Goal: Task Accomplishment & Management: Use online tool/utility

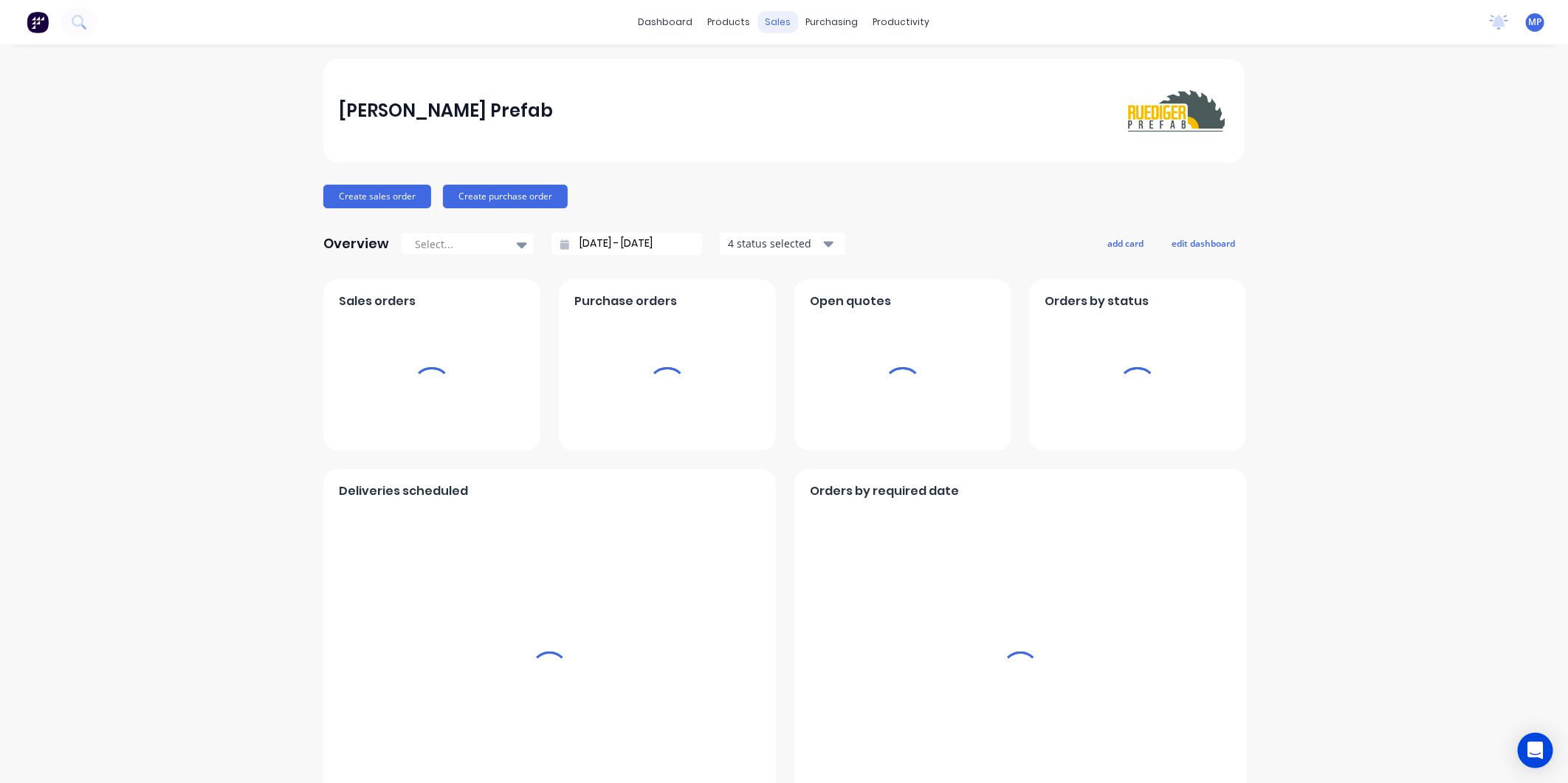
click at [779, 25] on div "sales" at bounding box center [779, 22] width 41 height 22
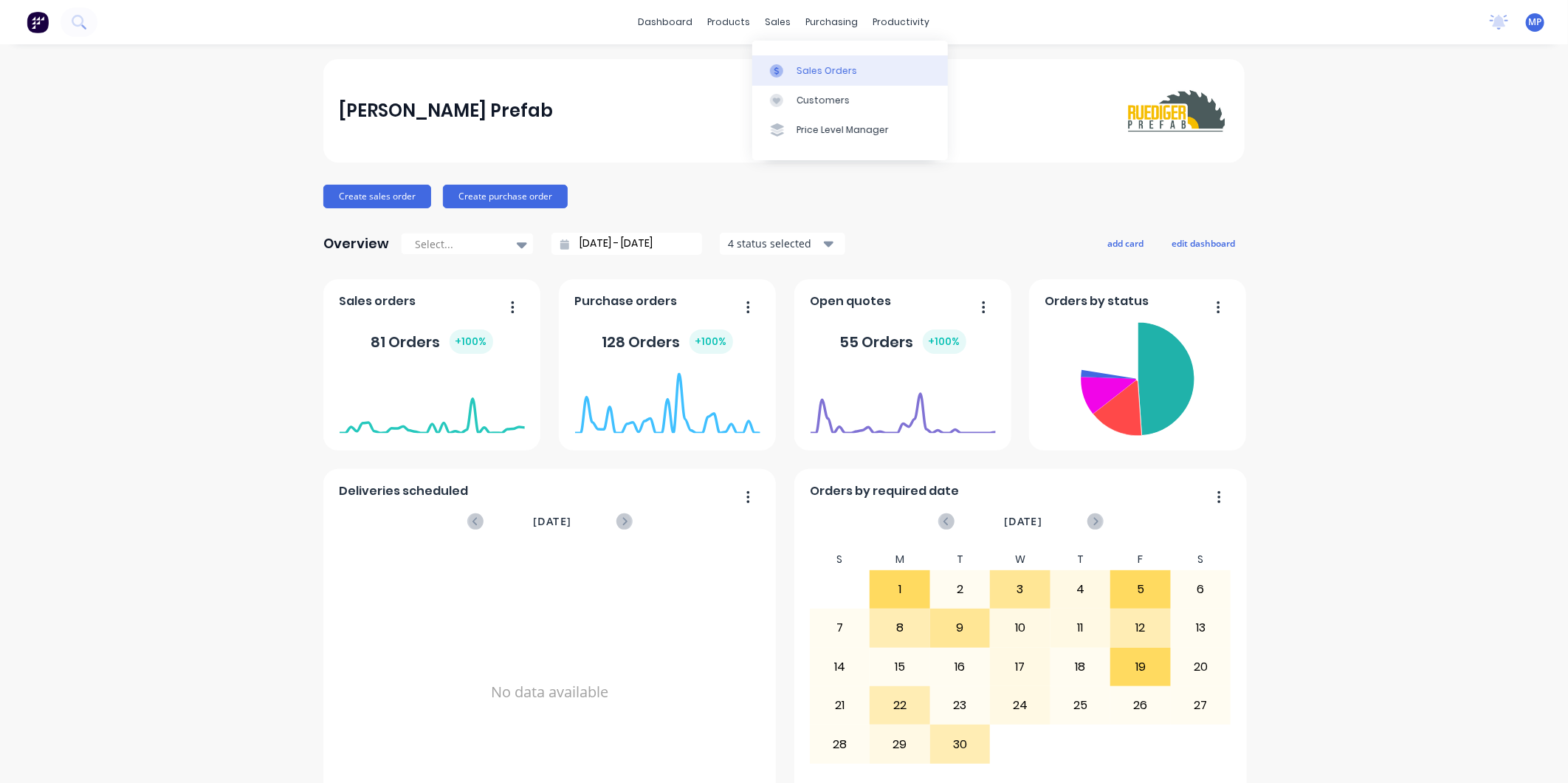
click at [813, 74] on div "Sales Orders" at bounding box center [827, 71] width 61 height 14
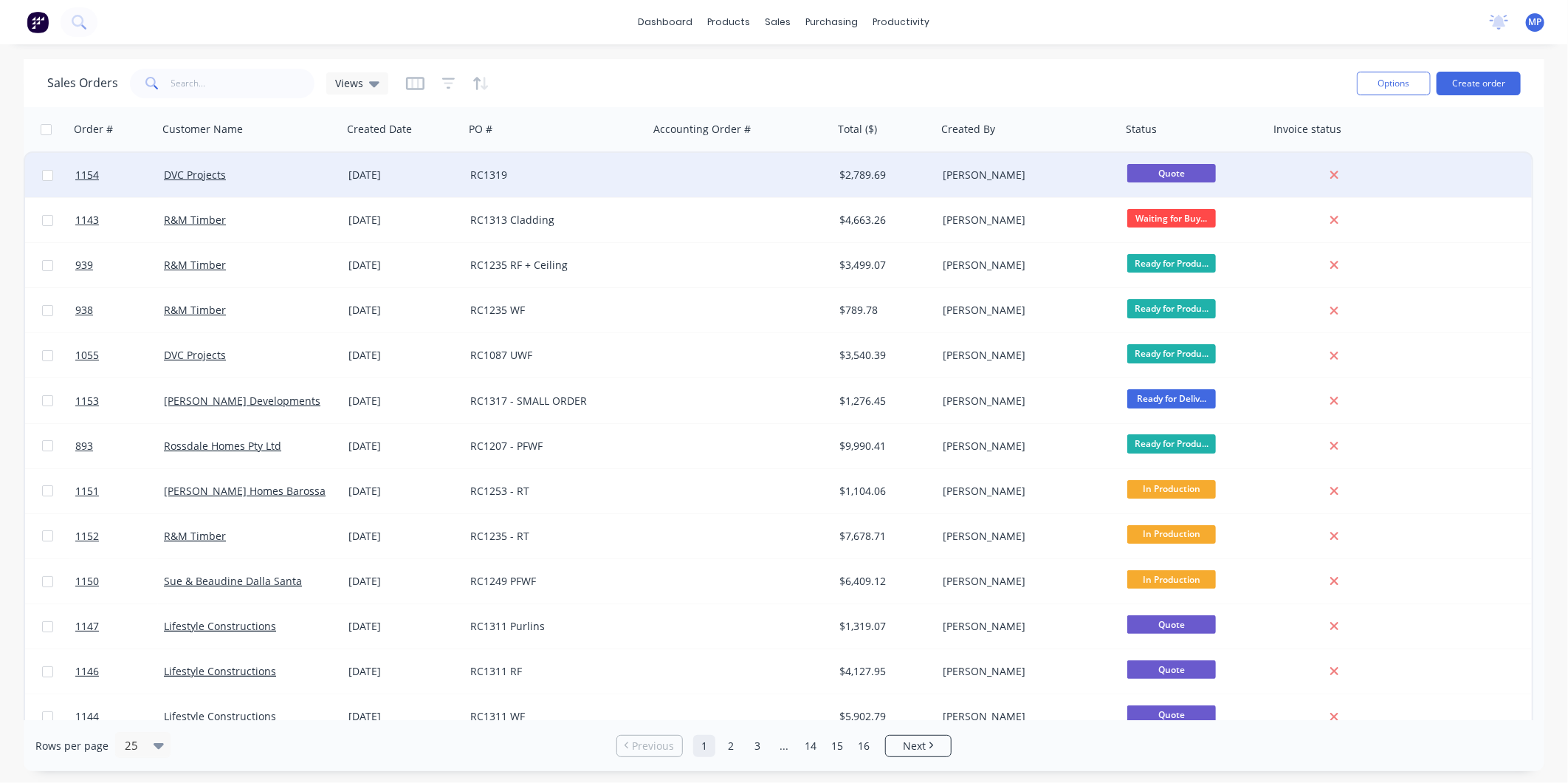
click at [684, 178] on div at bounding box center [741, 174] width 185 height 44
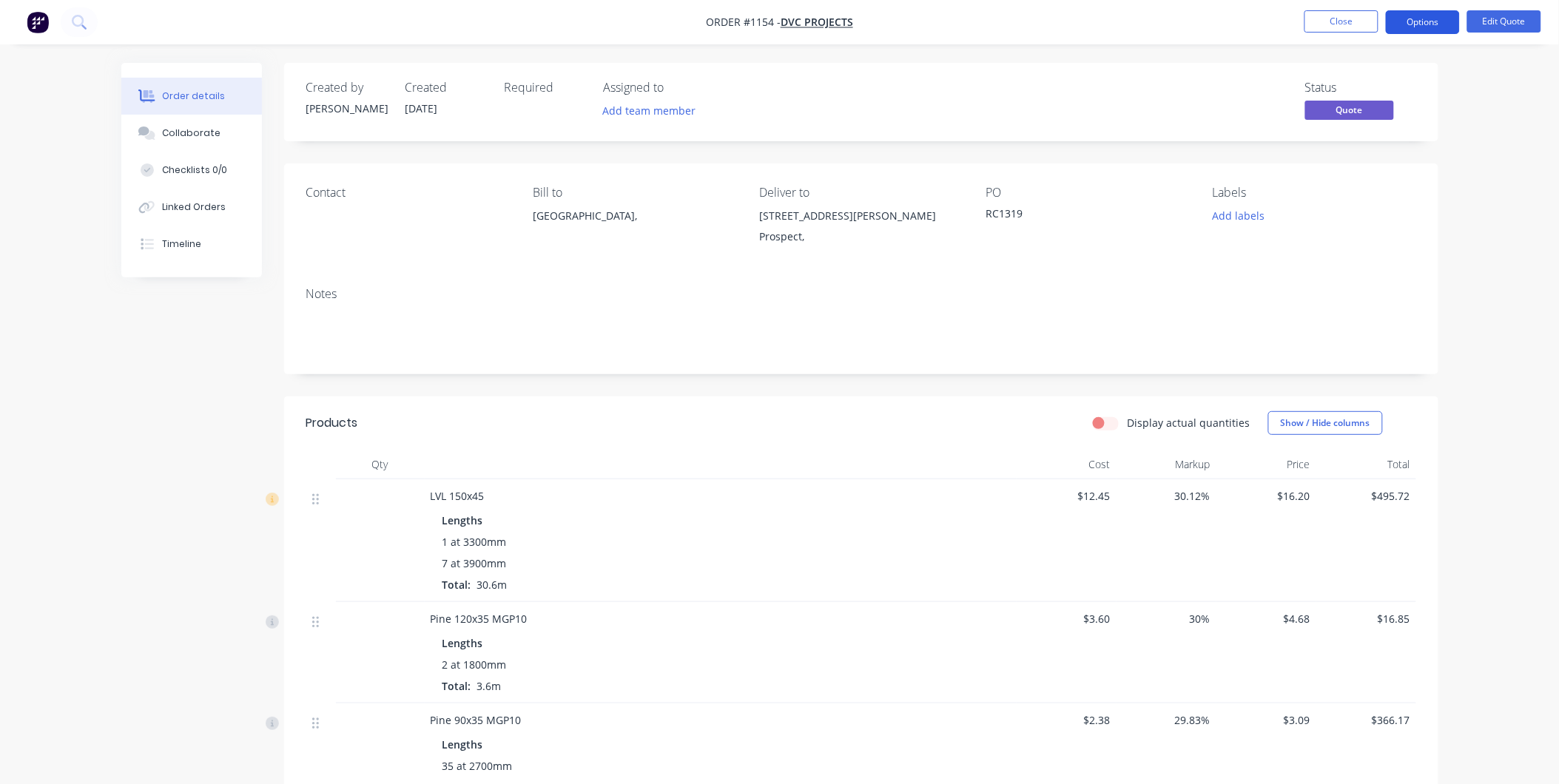
click at [1423, 28] on button "Options" at bounding box center [1423, 23] width 74 height 23
click at [915, 255] on div "Contact Bill to [GEOGRAPHIC_DATA], Deliver to [STREET_ADDRESS][PERSON_NAME] Add…" at bounding box center [861, 219] width 1154 height 112
click at [1436, 30] on button "Options" at bounding box center [1423, 23] width 74 height 23
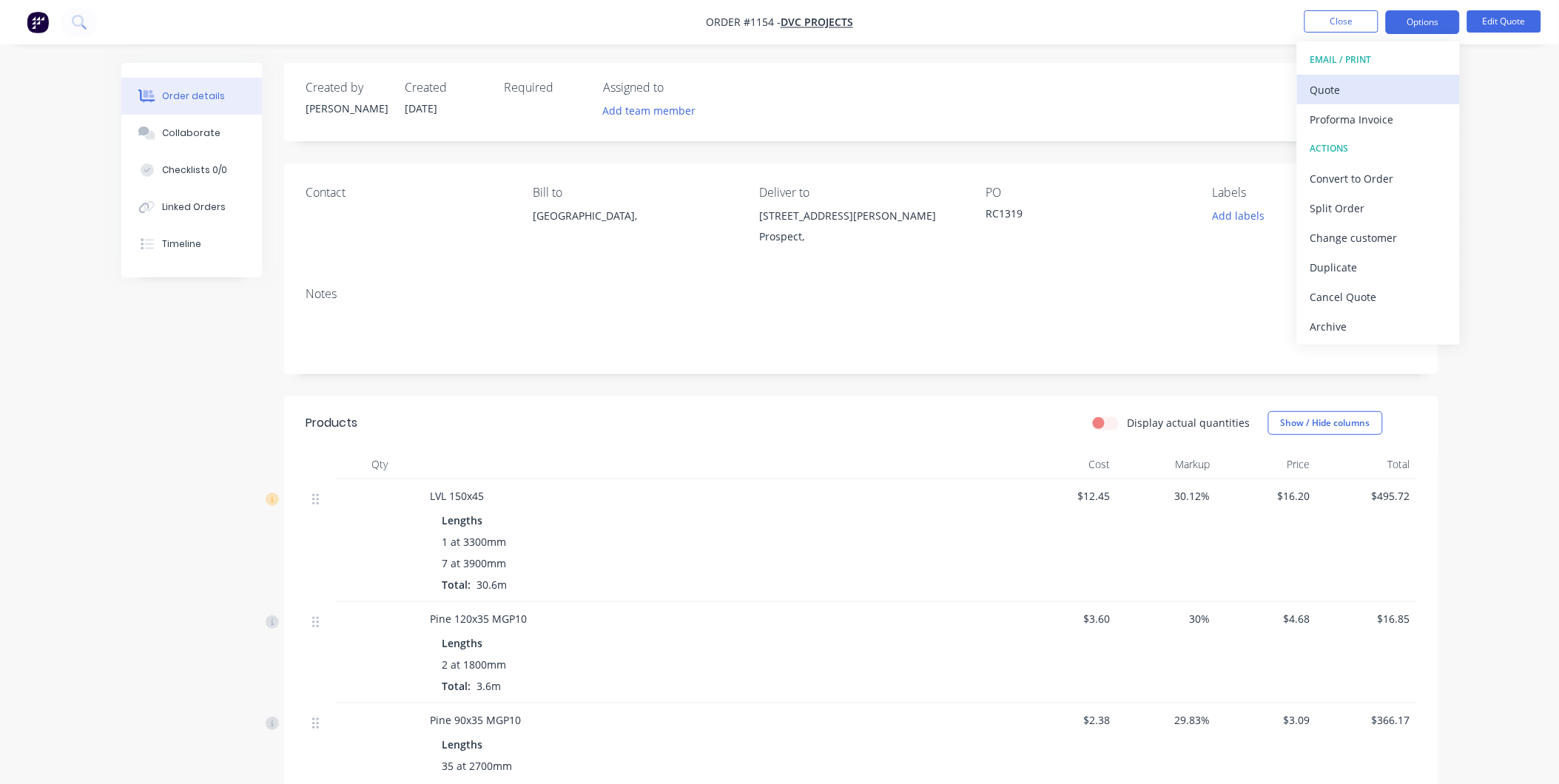
click at [1338, 96] on div "Quote" at bounding box center [1378, 90] width 136 height 22
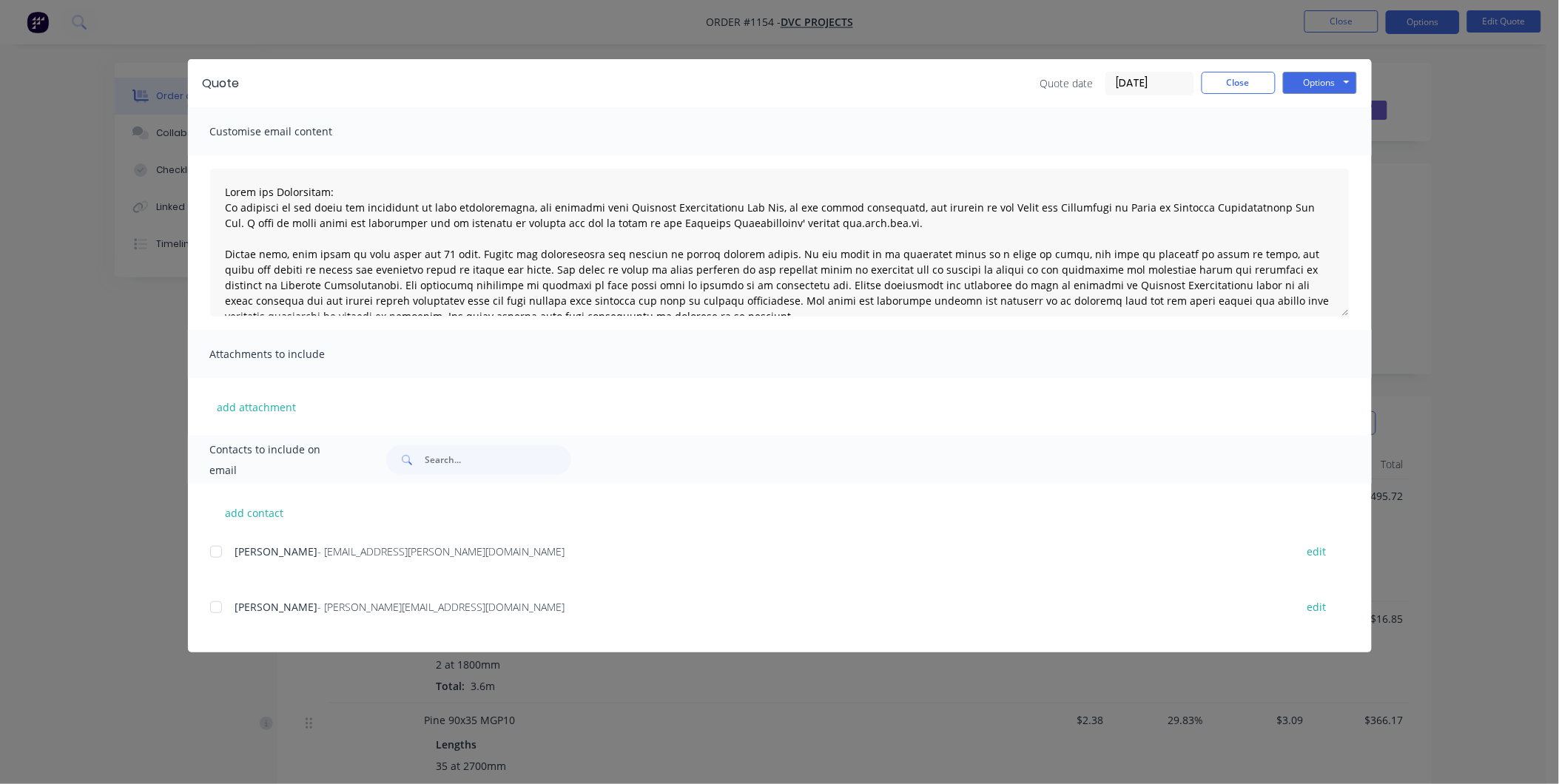
click at [224, 548] on div at bounding box center [215, 551] width 29 height 29
click at [1328, 91] on button "Options" at bounding box center [1320, 82] width 74 height 23
click at [1297, 158] on button "Email" at bounding box center [1330, 158] width 95 height 24
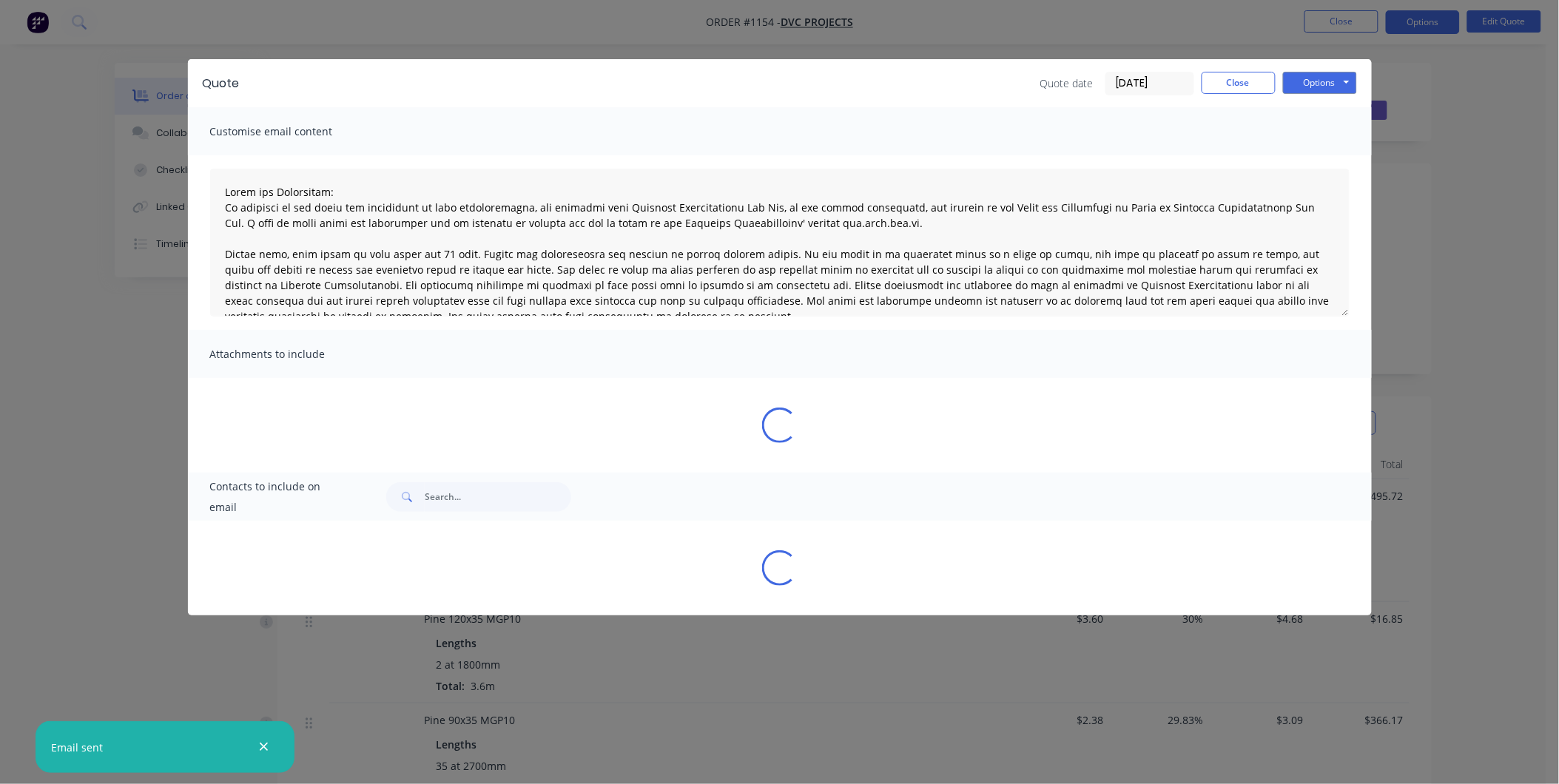
type textarea "Terms and Conditions: In addition to any terms and conditions in this communica…"
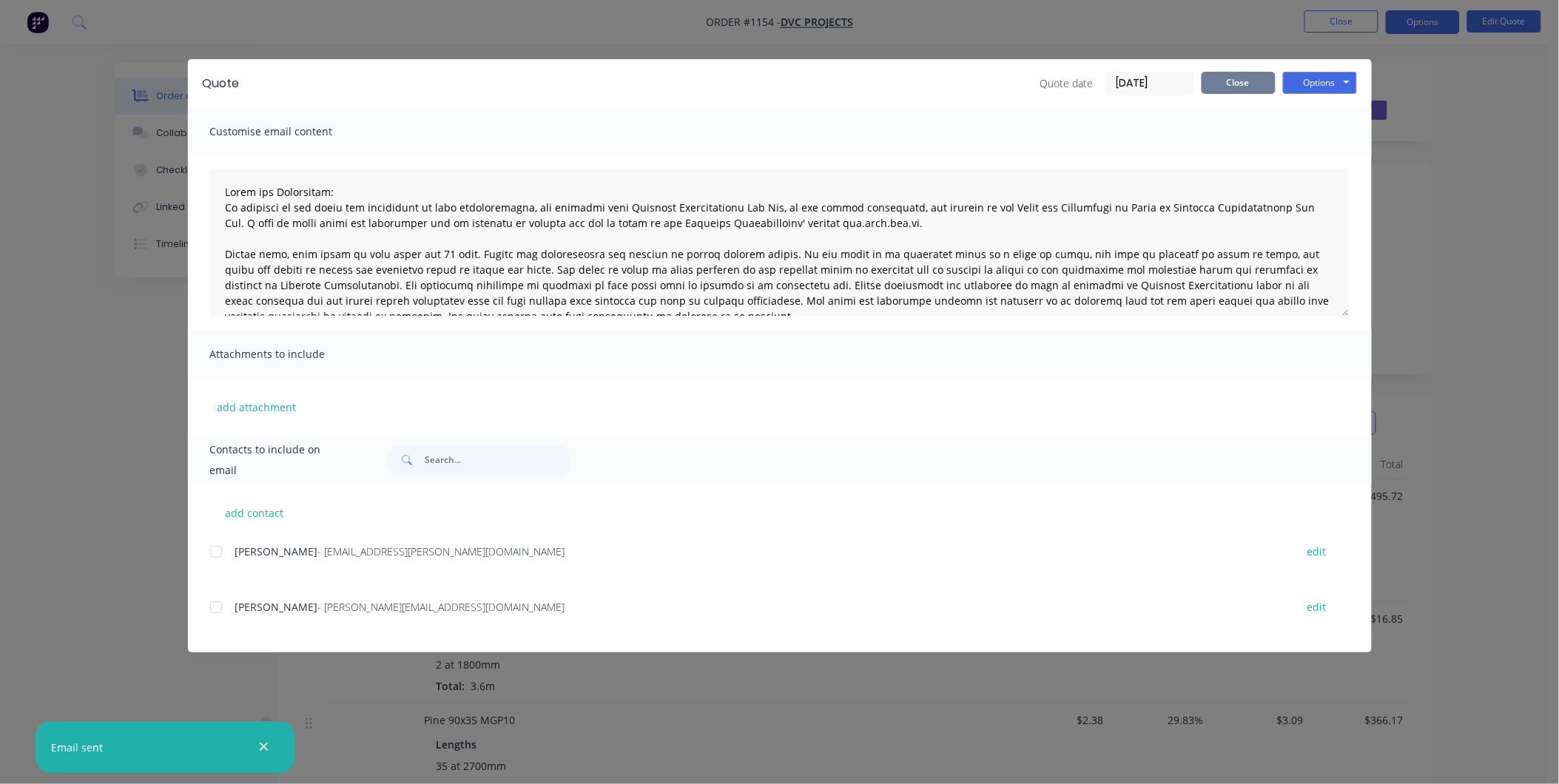
click at [1234, 83] on button "Close" at bounding box center [1239, 82] width 74 height 23
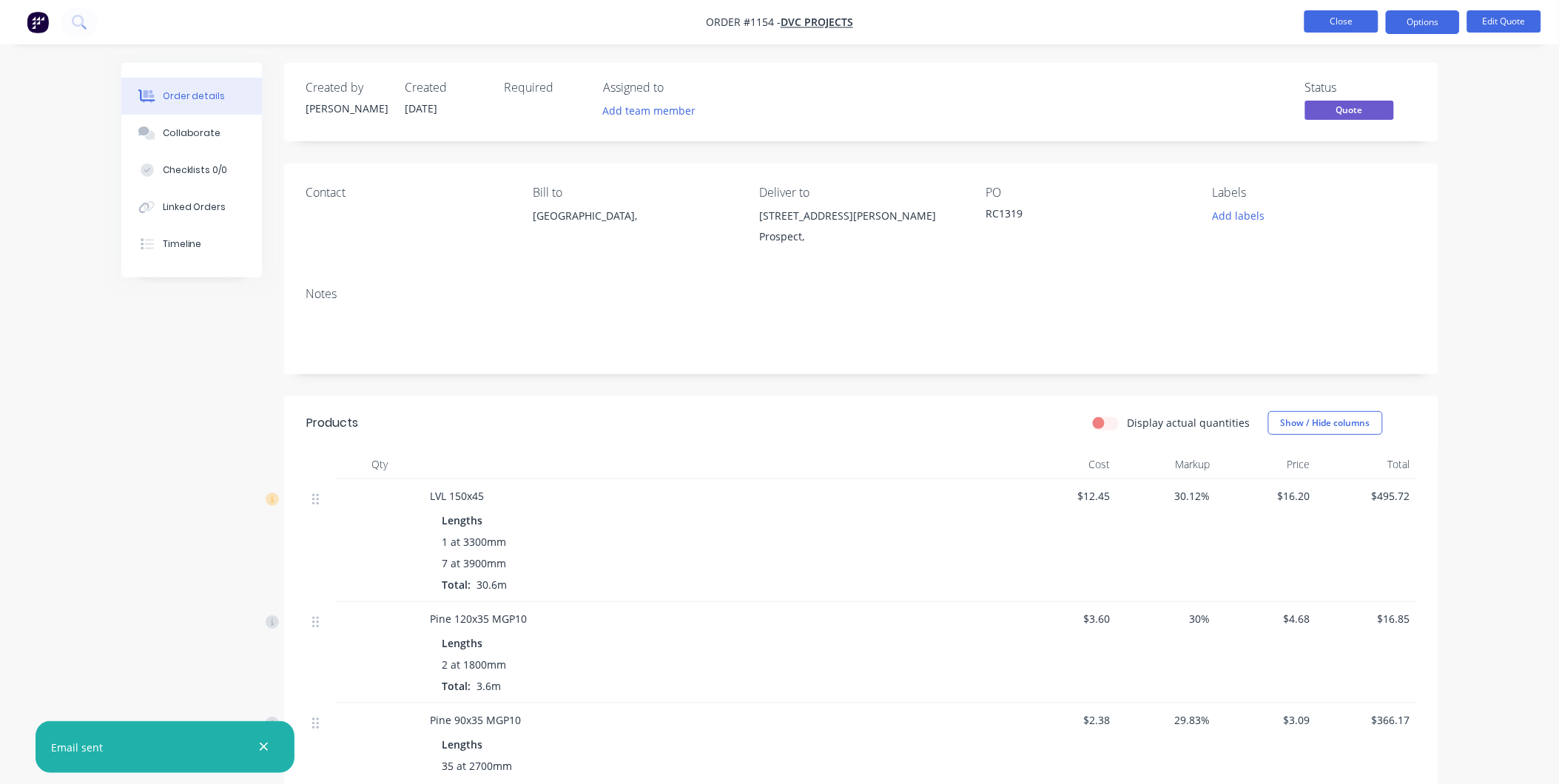
click at [1336, 27] on button "Close" at bounding box center [1342, 22] width 74 height 23
